Goal: Check status: Check status

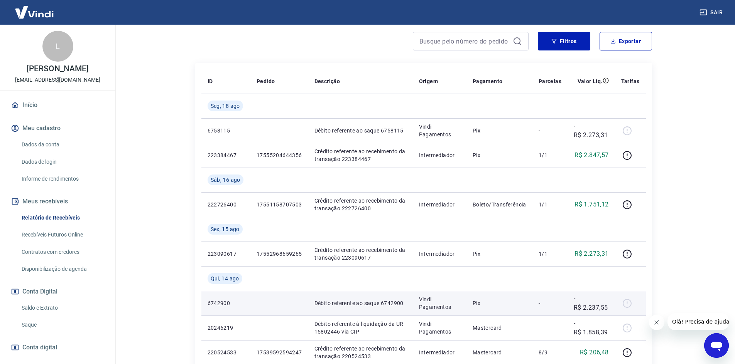
scroll to position [77, 0]
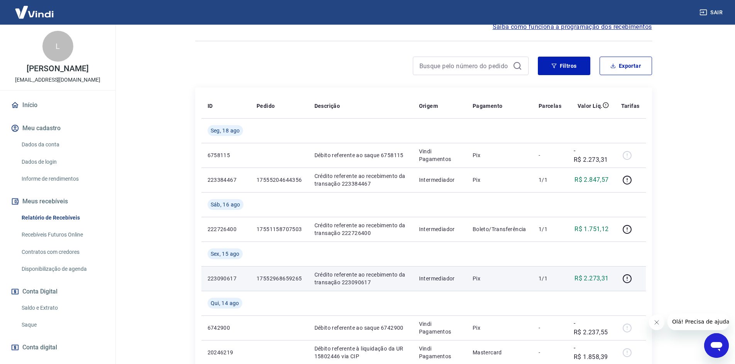
click at [268, 276] on p "17552968659265" at bounding box center [279, 279] width 46 height 8
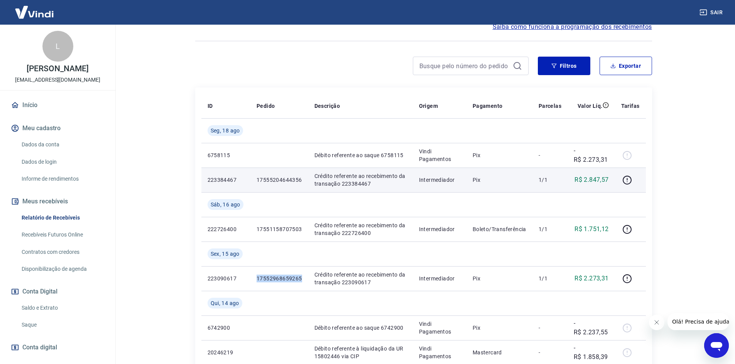
copy p "17552968659265"
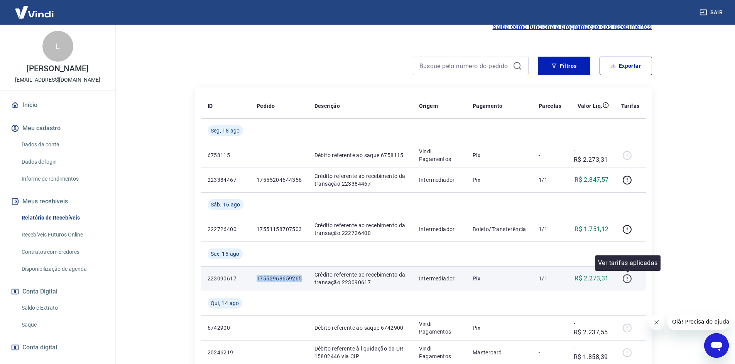
click at [630, 280] on icon "button" at bounding box center [627, 279] width 10 height 10
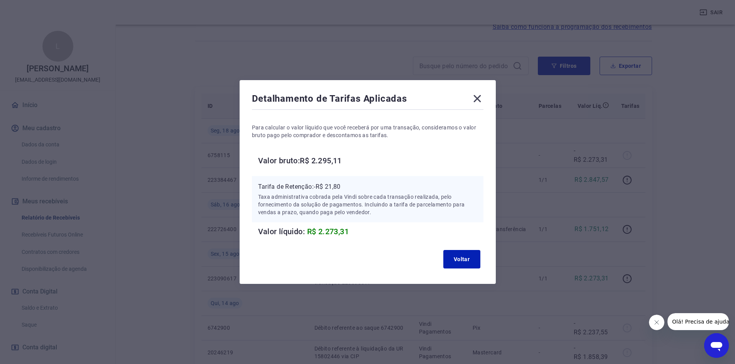
click at [479, 99] on icon at bounding box center [477, 99] width 12 height 12
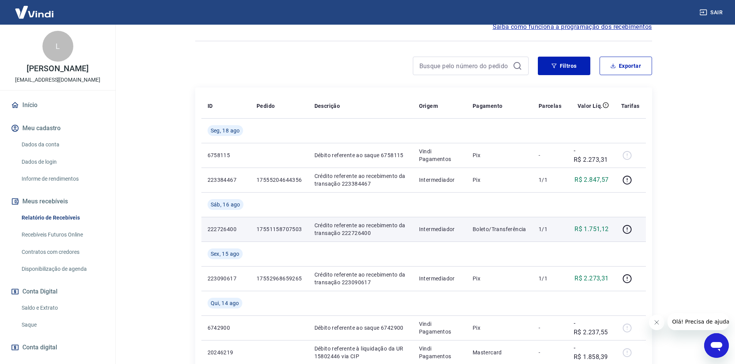
click at [277, 227] on p "17551158707503" at bounding box center [279, 230] width 46 height 8
copy p "17551158707503"
click at [632, 228] on button "button" at bounding box center [627, 229] width 12 height 12
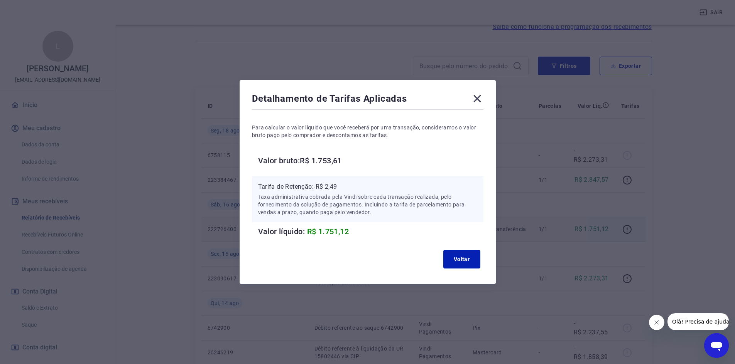
click at [481, 97] on icon at bounding box center [476, 98] width 7 height 7
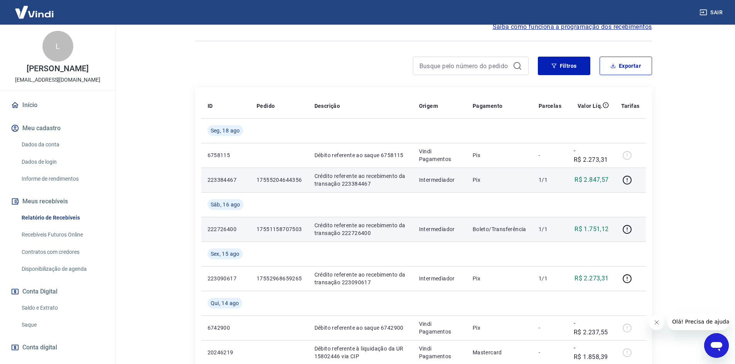
click at [285, 180] on p "17555204644356" at bounding box center [279, 180] width 46 height 8
click at [284, 180] on p "17555204644356" at bounding box center [279, 180] width 46 height 8
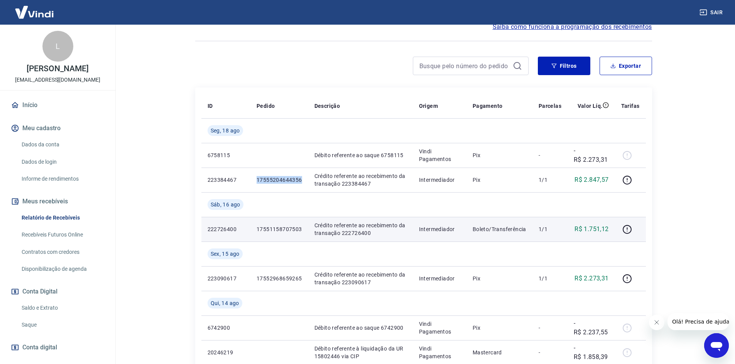
copy p "17555204644356"
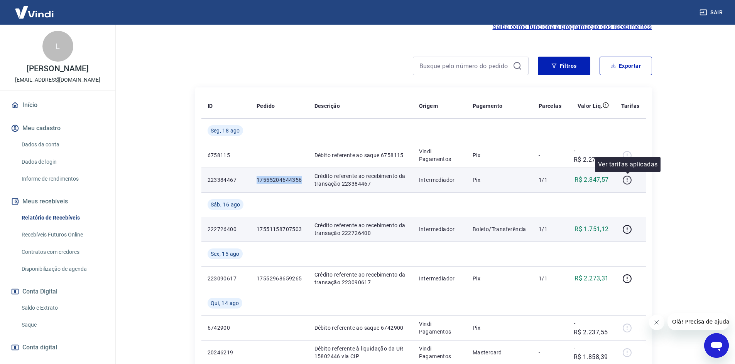
click at [629, 180] on icon "button" at bounding box center [627, 180] width 10 height 10
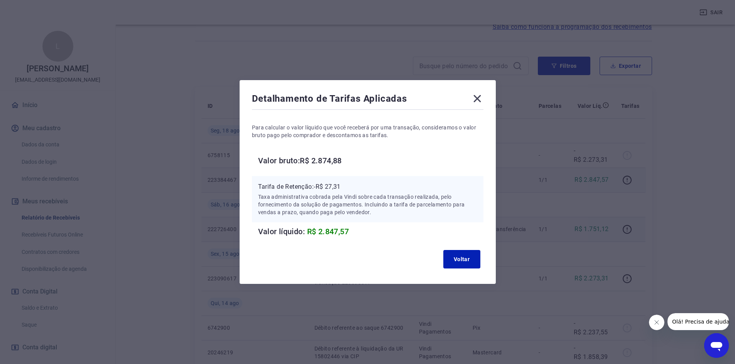
click at [221, 72] on div "Detalhamento de Tarifas Aplicadas Para calcular o valor líquido que você recebe…" at bounding box center [367, 182] width 735 height 364
click at [479, 97] on icon at bounding box center [477, 99] width 12 height 12
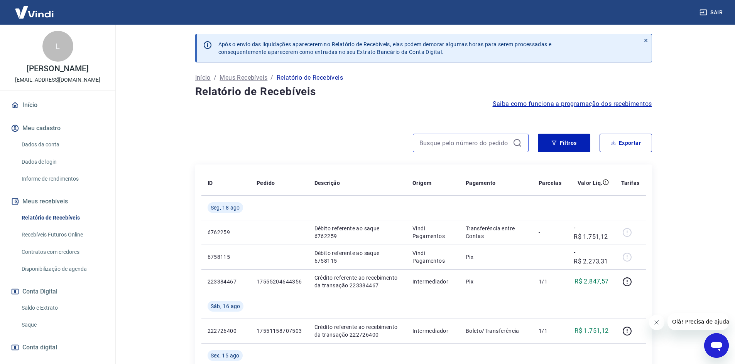
click at [457, 144] on input at bounding box center [464, 143] width 90 height 12
paste input "#17516533284916"
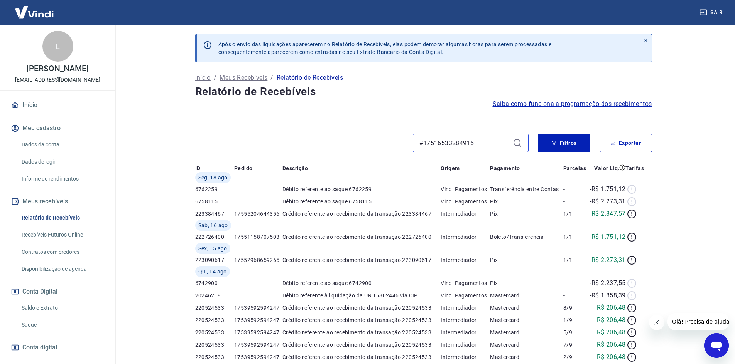
click at [421, 142] on input "#17516533284916" at bounding box center [464, 143] width 90 height 12
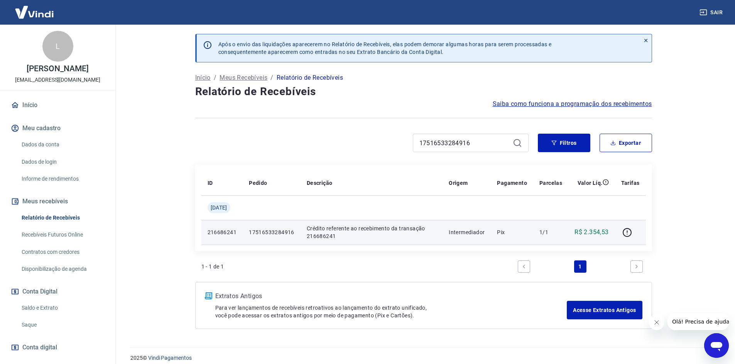
click at [269, 231] on p "17516533284916" at bounding box center [272, 233] width 46 height 8
click at [624, 233] on icon "button" at bounding box center [626, 232] width 9 height 9
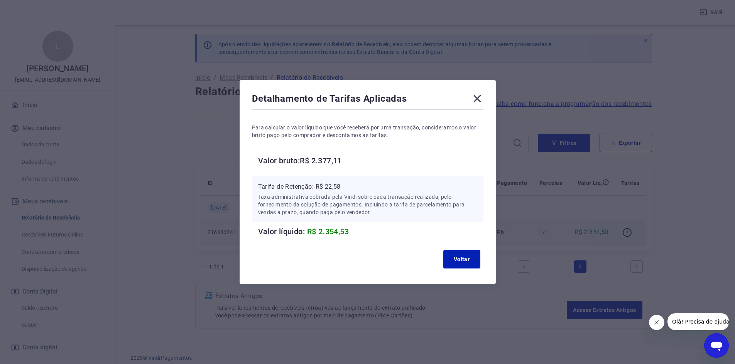
click at [477, 97] on icon at bounding box center [477, 99] width 12 height 12
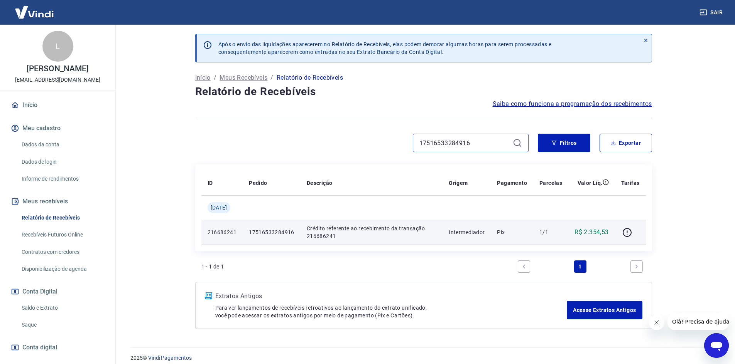
click at [469, 142] on input "17516533284916" at bounding box center [464, 143] width 90 height 12
paste input "#17539246414557"
click at [439, 145] on input "#17539246414557" at bounding box center [464, 143] width 90 height 12
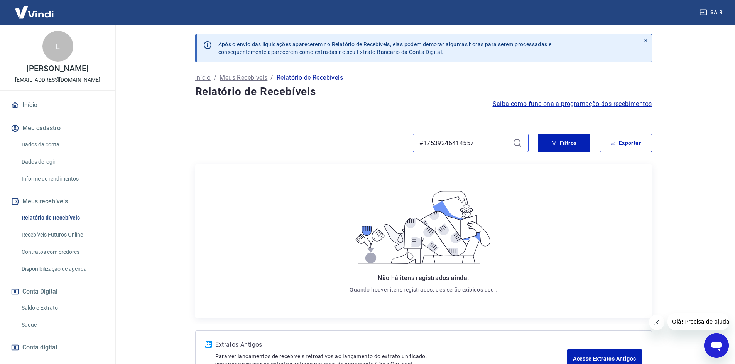
click at [425, 144] on input "#17539246414557" at bounding box center [464, 143] width 90 height 12
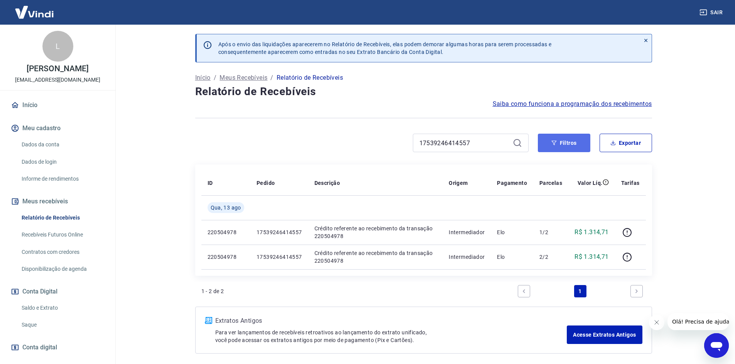
click at [559, 149] on button "Filtros" at bounding box center [564, 143] width 52 height 19
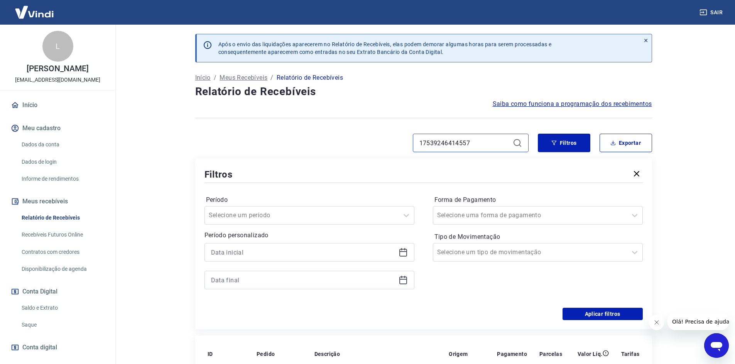
click at [455, 145] on input "17539246414557" at bounding box center [464, 143] width 90 height 12
paste input "#175400548950"
click at [426, 142] on input "#17540054895057" at bounding box center [464, 143] width 90 height 12
type input "17540054895057"
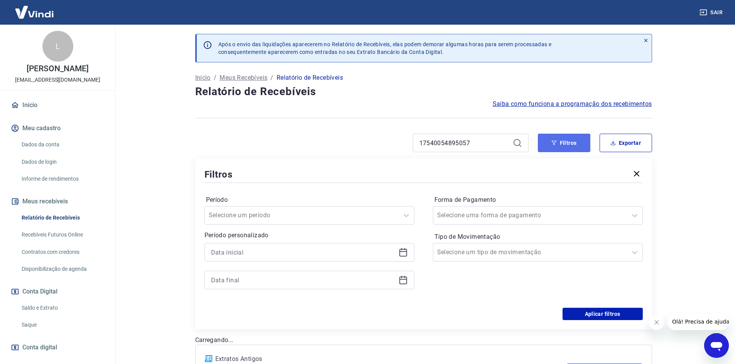
click at [555, 145] on icon "button" at bounding box center [553, 142] width 5 height 5
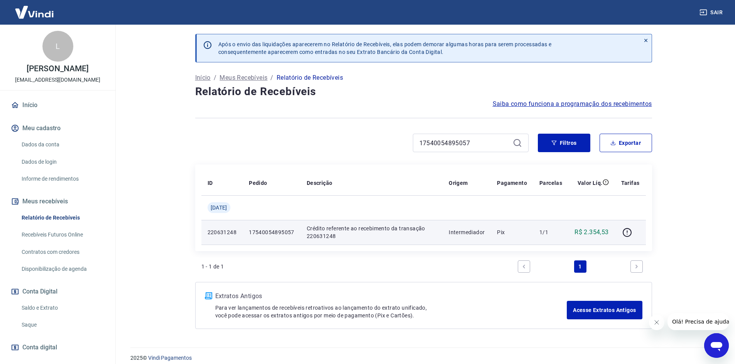
click at [283, 232] on p "17540054895057" at bounding box center [272, 233] width 46 height 8
click at [621, 231] on td at bounding box center [630, 232] width 31 height 25
click at [626, 233] on icon "button" at bounding box center [627, 233] width 10 height 10
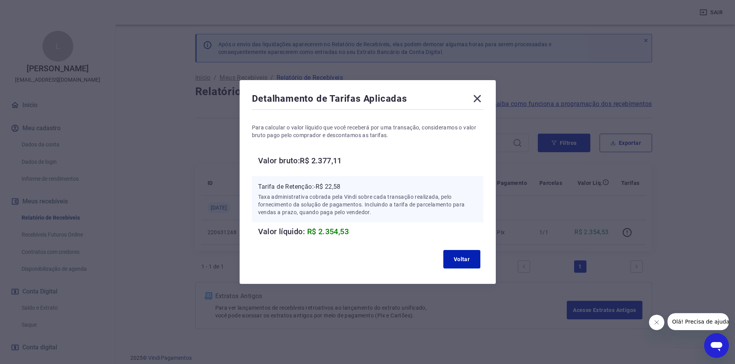
drag, startPoint x: 481, startPoint y: 99, endPoint x: 479, endPoint y: 111, distance: 11.7
click at [481, 99] on icon at bounding box center [477, 99] width 12 height 12
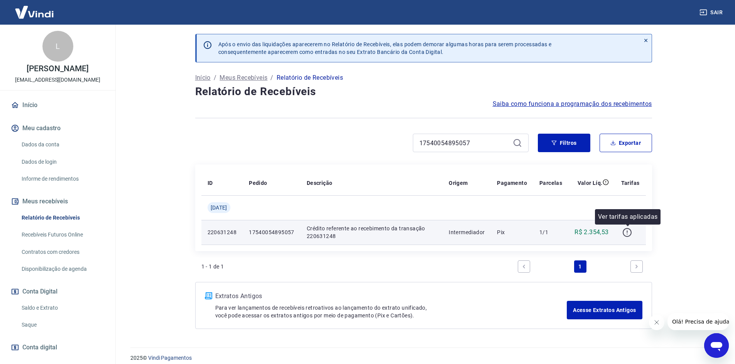
click at [632, 228] on icon "button" at bounding box center [627, 233] width 10 height 10
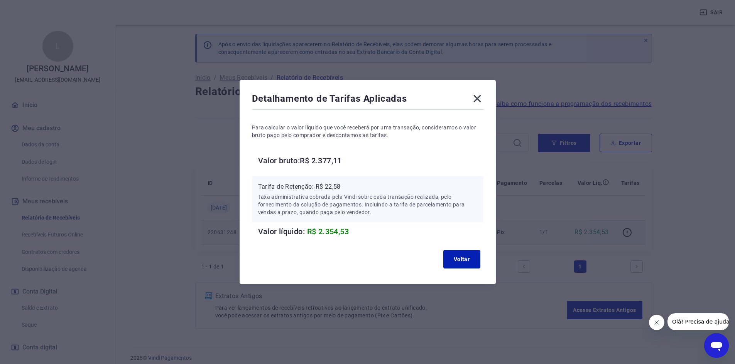
click at [573, 216] on div "Detalhamento de Tarifas Aplicadas Para calcular o valor líquido que você recebe…" at bounding box center [367, 182] width 735 height 364
